Goal: Check status: Check status

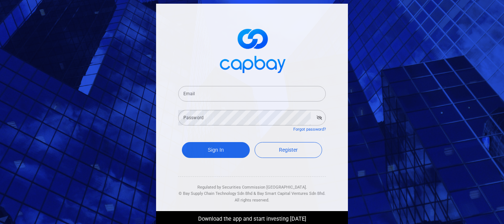
click at [217, 95] on input "Email" at bounding box center [252, 93] width 148 height 15
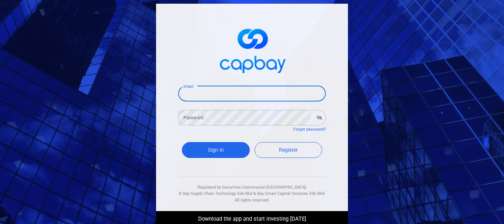
type input "[EMAIL_ADDRESS][DOMAIN_NAME]"
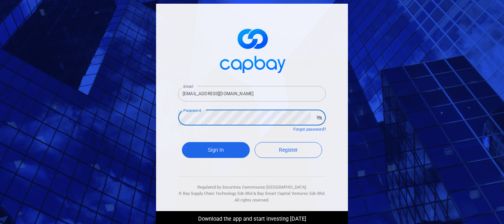
click at [182, 142] on button "Sign In" at bounding box center [216, 150] width 68 height 16
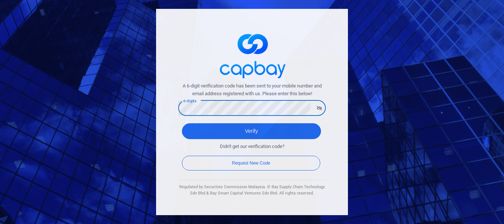
click at [182, 123] on button "Verify" at bounding box center [251, 131] width 139 height 16
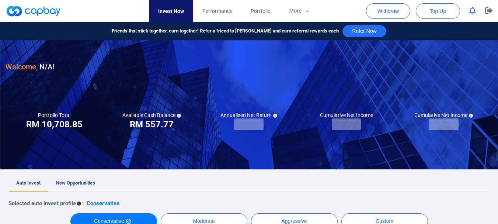
checkbox input "true"
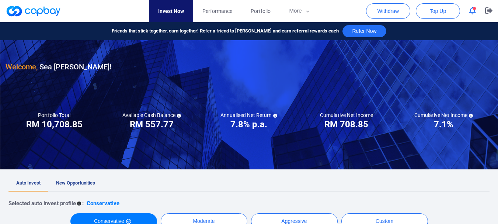
click at [475, 12] on icon "button" at bounding box center [472, 11] width 7 height 8
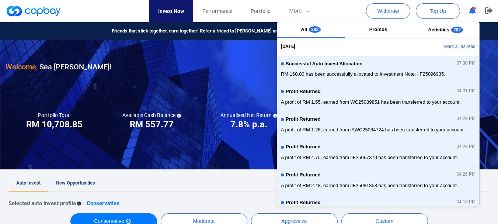
click at [475, 12] on icon "button" at bounding box center [472, 11] width 7 height 8
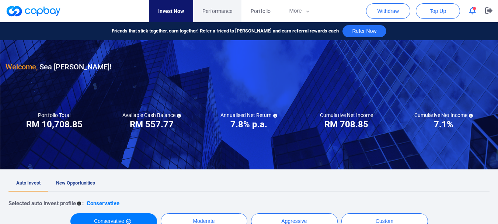
click at [228, 13] on span "Performance" at bounding box center [217, 11] width 30 height 8
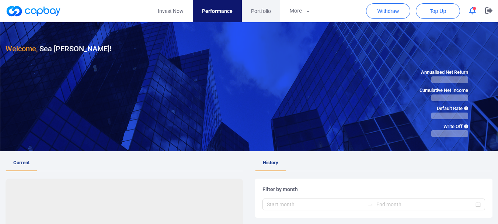
click at [263, 11] on span "Portfolio" at bounding box center [261, 11] width 20 height 8
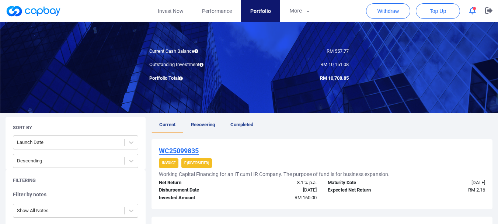
scroll to position [74, 0]
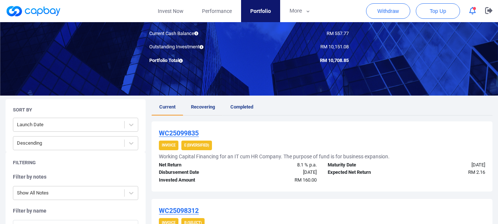
click at [203, 111] on link "Recovering" at bounding box center [202, 107] width 39 height 16
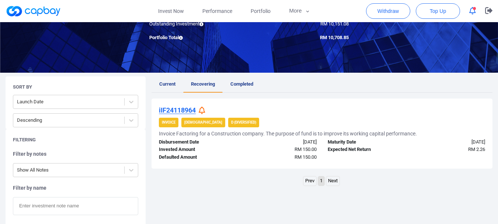
scroll to position [148, 0]
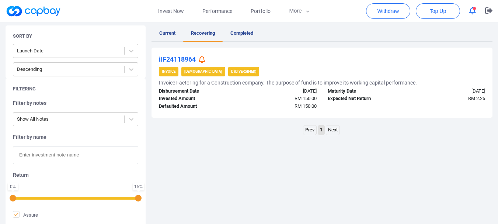
click at [203, 59] on icon at bounding box center [202, 60] width 7 height 8
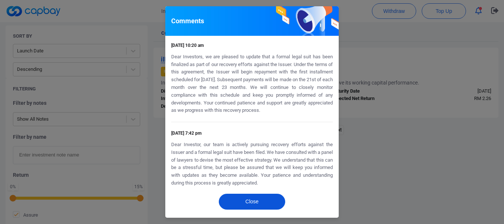
click at [267, 196] on button "Close" at bounding box center [252, 202] width 66 height 16
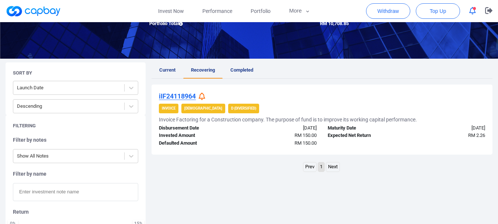
scroll to position [74, 0]
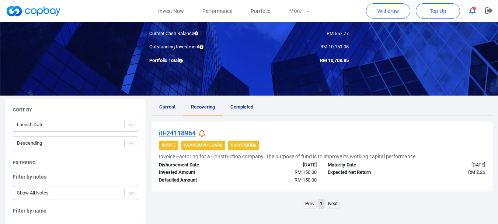
click at [170, 104] on span "Current" at bounding box center [167, 107] width 16 height 6
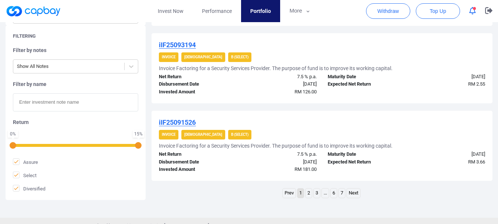
scroll to position [836, 0]
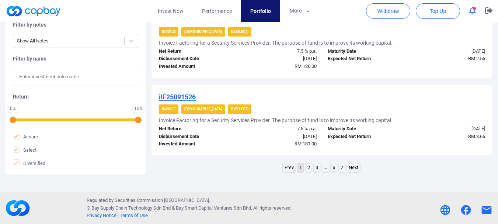
click at [357, 169] on link "Next" at bounding box center [353, 167] width 13 height 9
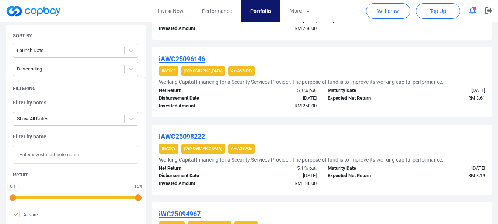
scroll to position [614, 0]
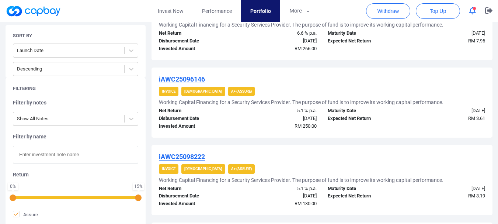
click at [470, 11] on icon "button" at bounding box center [472, 11] width 7 height 8
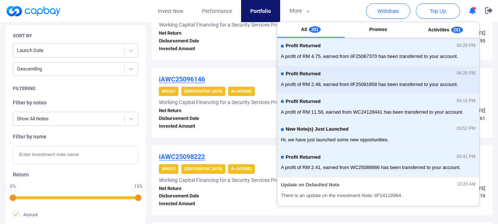
scroll to position [111, 0]
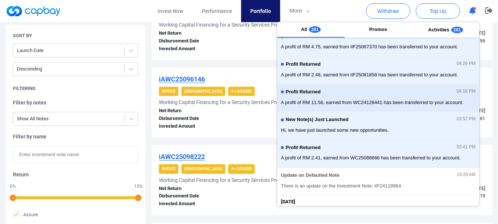
click at [399, 97] on div "Profit Returned 04:16 PM A profit of RM 11.56, earned from WC24128441 has been …" at bounding box center [378, 98] width 195 height 20
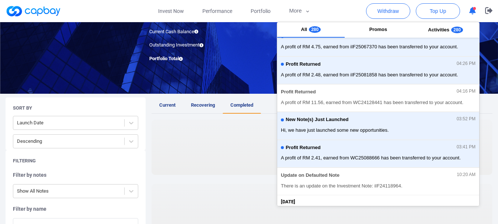
scroll to position [148, 0]
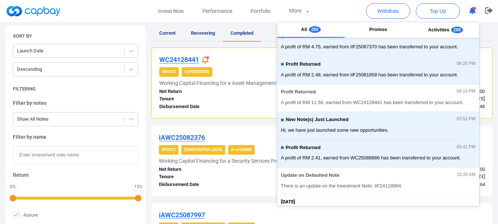
click at [238, 105] on div "[DATE]" at bounding box center [280, 107] width 84 height 8
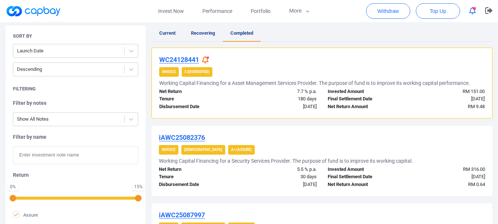
click at [205, 61] on icon at bounding box center [205, 60] width 7 height 8
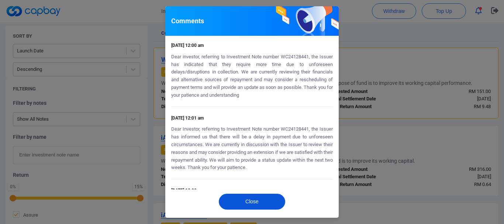
click at [253, 201] on button "Close" at bounding box center [252, 202] width 66 height 16
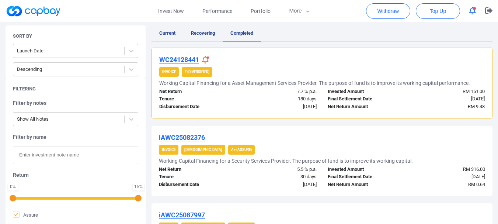
click at [471, 11] on icon "button" at bounding box center [472, 11] width 7 height 8
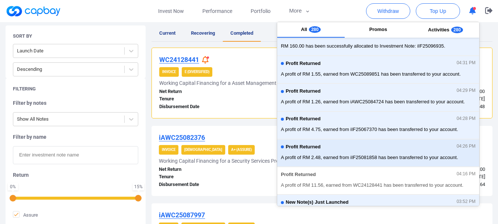
scroll to position [37, 0]
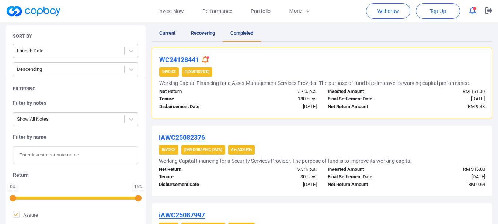
click at [191, 72] on strong "E (Diversified)" at bounding box center [197, 72] width 25 height 4
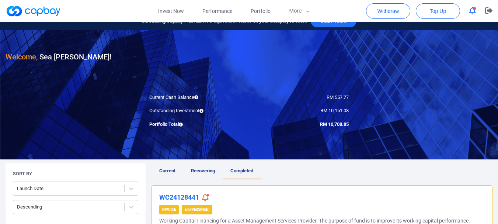
scroll to position [0, 0]
